Goal: Task Accomplishment & Management: Manage account settings

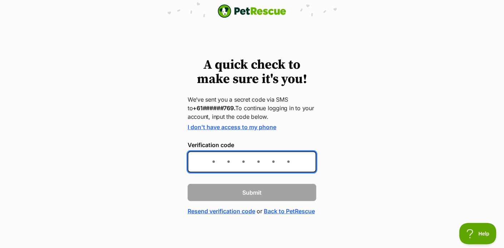
click at [222, 161] on input "Verification code" at bounding box center [252, 161] width 129 height 21
type input "213960"
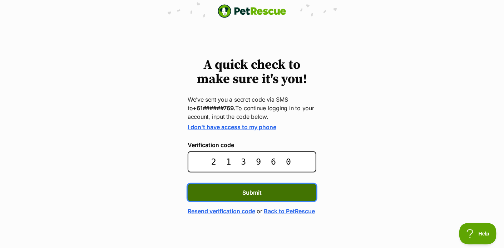
click at [258, 193] on span "Submit" at bounding box center [251, 192] width 19 height 9
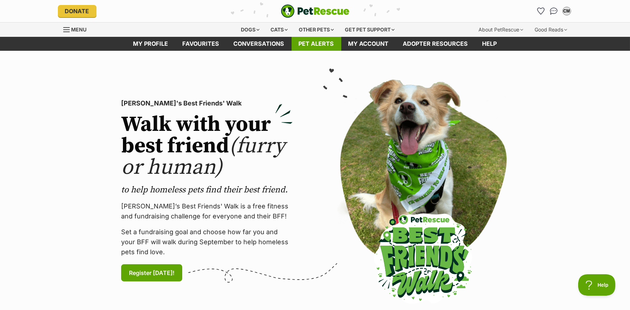
click at [325, 41] on link "Pet alerts" at bounding box center [317, 44] width 50 height 14
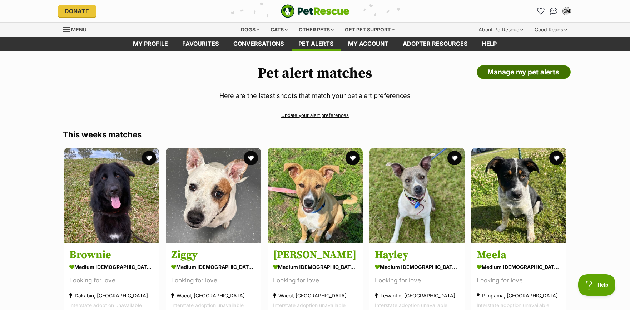
click at [523, 74] on link "Manage my pet alerts" at bounding box center [524, 72] width 94 height 14
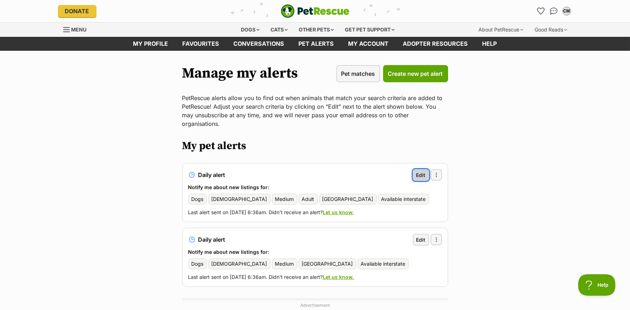
click at [418, 171] on span "Edit" at bounding box center [420, 175] width 9 height 8
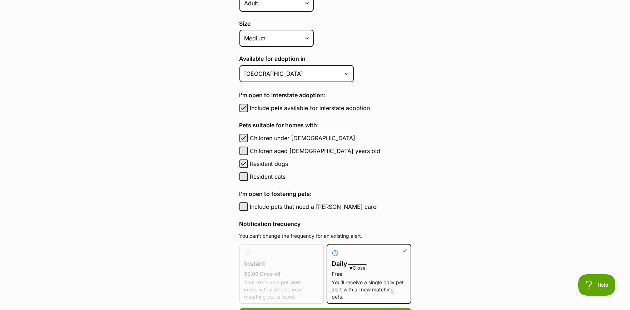
scroll to position [357, 0]
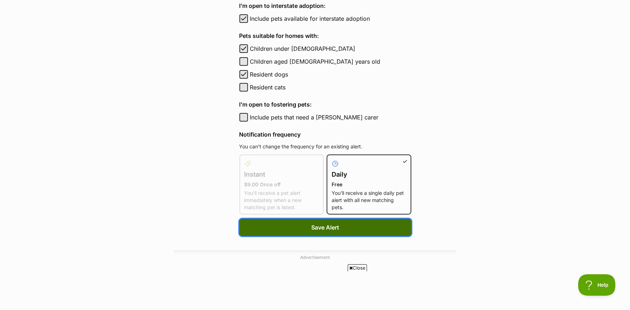
click at [327, 229] on span "Save Alert" at bounding box center [325, 227] width 28 height 9
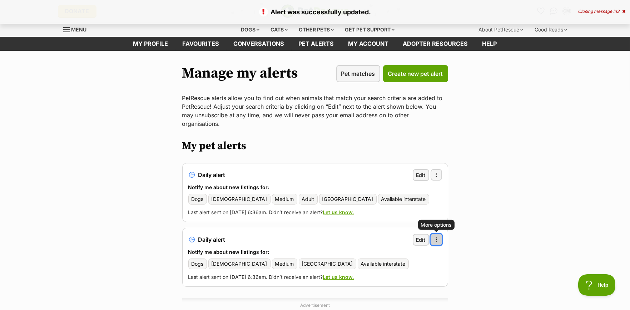
click at [440, 234] on button "More options" at bounding box center [436, 239] width 11 height 11
click at [404, 254] on link "Delete alert" at bounding box center [402, 259] width 73 height 12
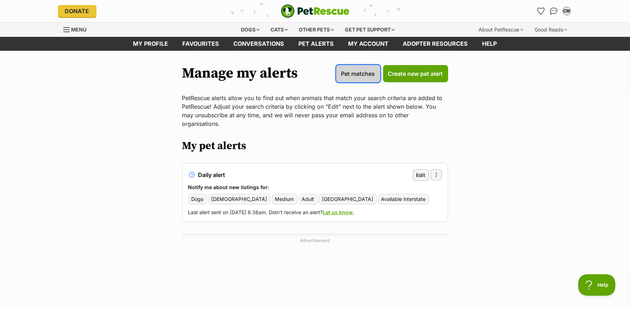
click at [366, 74] on span "Pet matches" at bounding box center [358, 73] width 34 height 9
